Goal: Find specific page/section: Find specific page/section

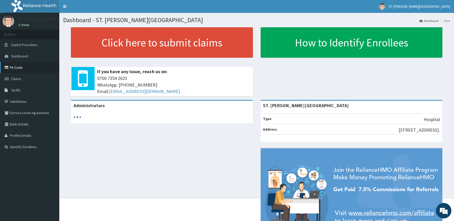
click at [18, 69] on link "PA Code" at bounding box center [29, 67] width 59 height 11
click at [26, 102] on link "Validations" at bounding box center [29, 101] width 59 height 11
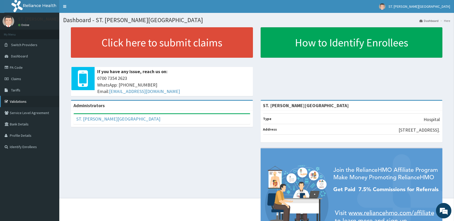
click at [25, 103] on link "Validations" at bounding box center [29, 101] width 59 height 11
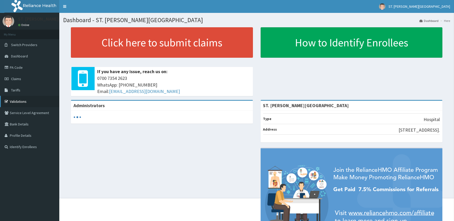
click at [21, 103] on link "Validations" at bounding box center [29, 101] width 59 height 11
click at [13, 101] on link "Validations" at bounding box center [29, 101] width 59 height 11
click at [30, 102] on link "Validations" at bounding box center [29, 101] width 59 height 11
click at [22, 97] on link "Validations" at bounding box center [29, 101] width 59 height 11
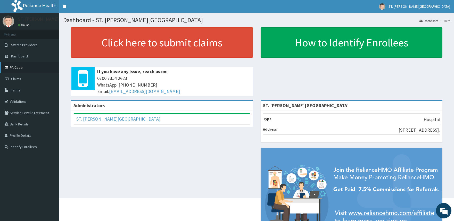
click at [19, 69] on link "PA Code" at bounding box center [29, 67] width 59 height 11
click at [23, 92] on link "Tariffs" at bounding box center [29, 90] width 59 height 11
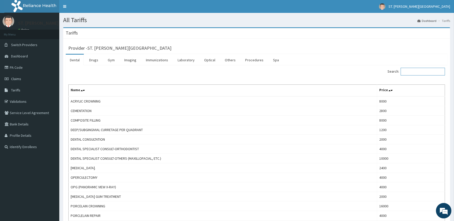
click at [416, 73] on input "Search:" at bounding box center [423, 72] width 44 height 8
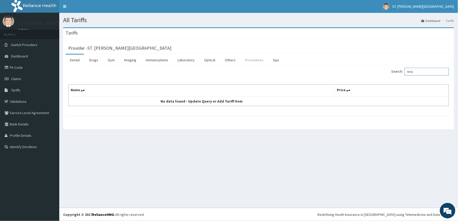
type input "MVA"
click at [259, 61] on link "Procedures" at bounding box center [254, 60] width 27 height 11
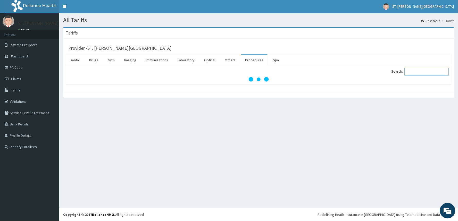
click at [424, 71] on input "Search:" at bounding box center [427, 72] width 44 height 8
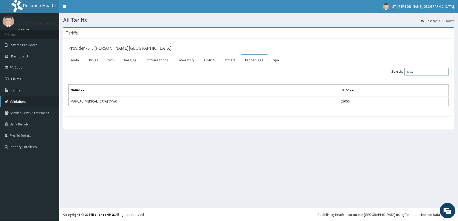
type input "MVA"
click at [13, 101] on link "Validations" at bounding box center [29, 101] width 59 height 11
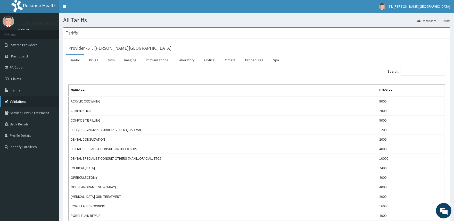
click at [14, 101] on link "Validations" at bounding box center [29, 101] width 59 height 11
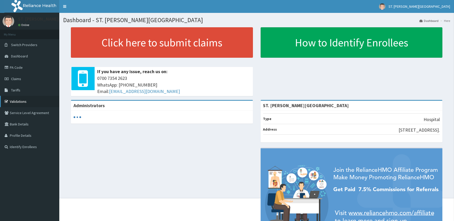
click at [12, 102] on link "Validations" at bounding box center [29, 101] width 59 height 11
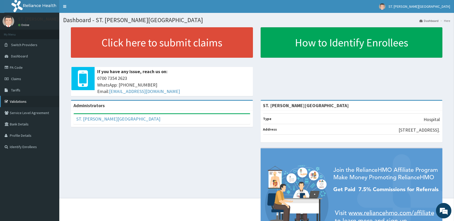
click at [27, 99] on link "Validations" at bounding box center [29, 101] width 59 height 11
